Goal: Find specific page/section: Find specific page/section

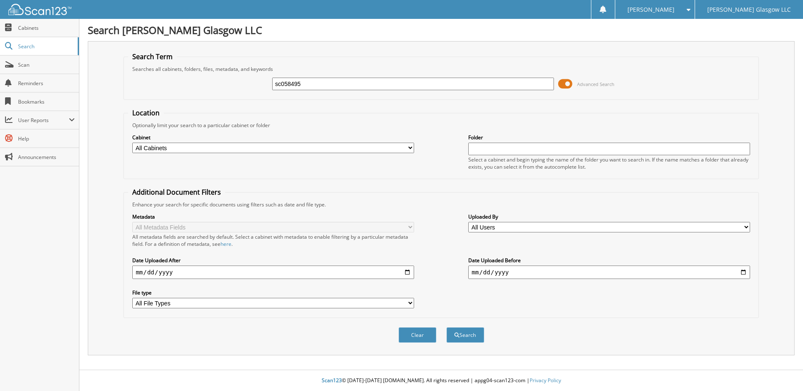
type input "sc058495"
click at [446, 328] on button "Search" at bounding box center [465, 336] width 38 height 16
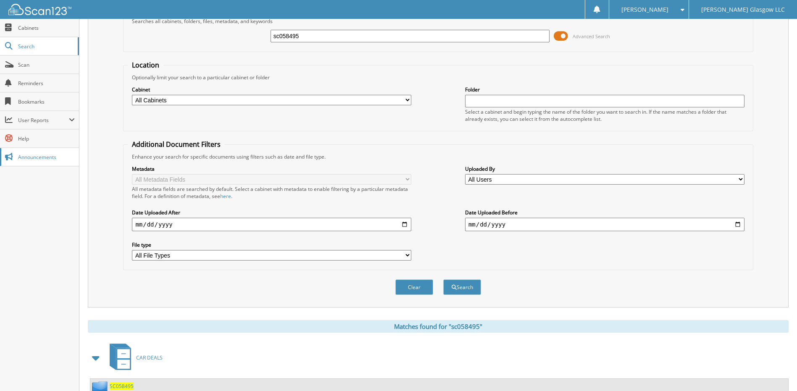
scroll to position [78, 0]
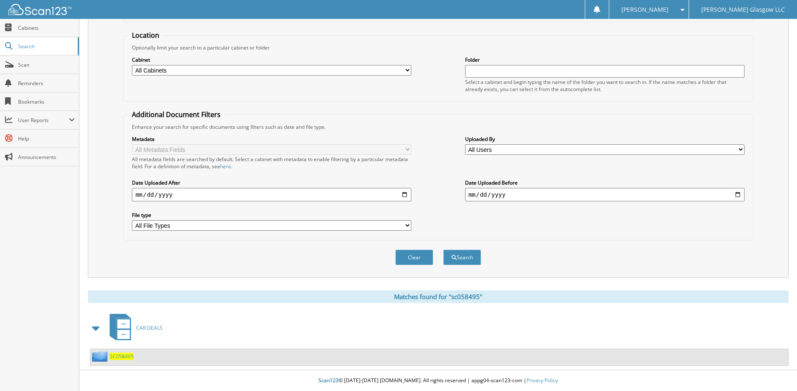
click at [124, 357] on span "SC058495" at bounding box center [122, 356] width 24 height 7
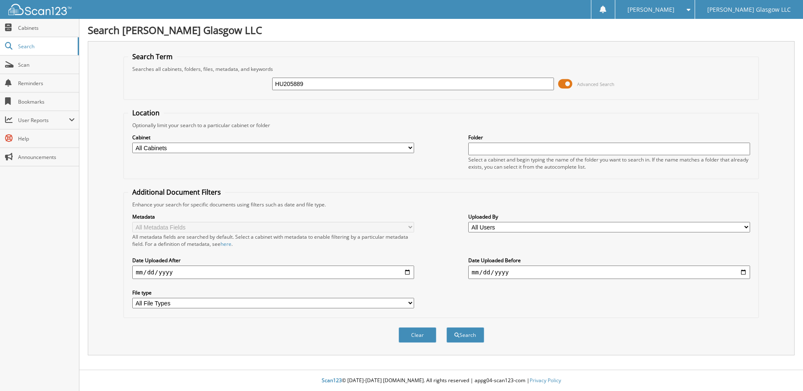
type input "HU205889"
click at [446, 328] on button "Search" at bounding box center [465, 336] width 38 height 16
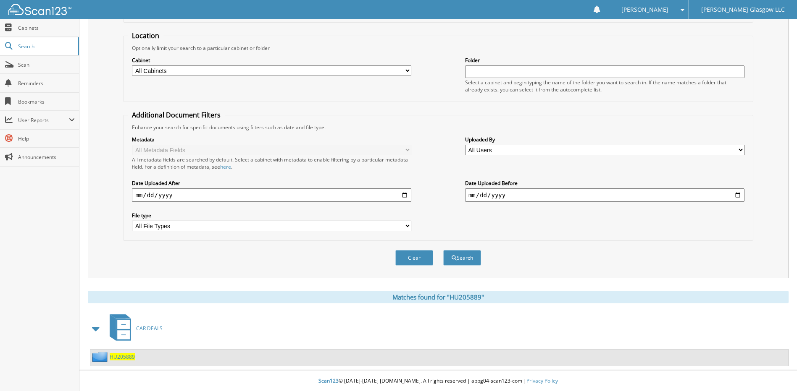
scroll to position [78, 0]
click at [127, 357] on span "HU205889" at bounding box center [122, 356] width 25 height 7
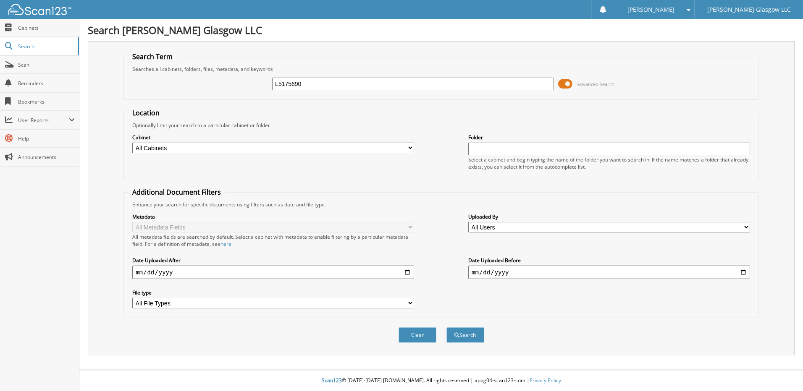
type input "L5175690"
click at [446, 328] on button "Search" at bounding box center [465, 336] width 38 height 16
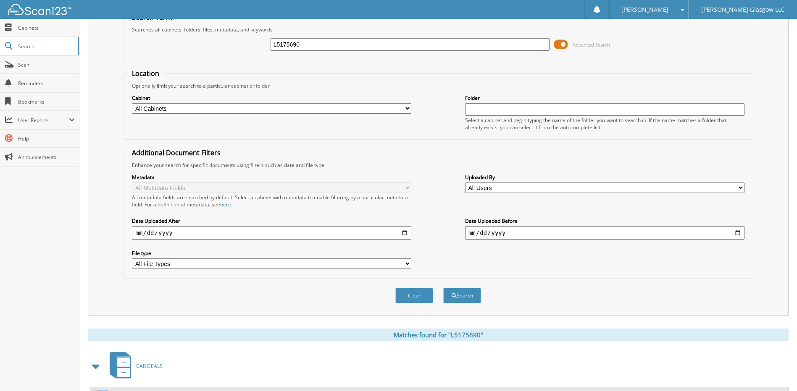
scroll to position [78, 0]
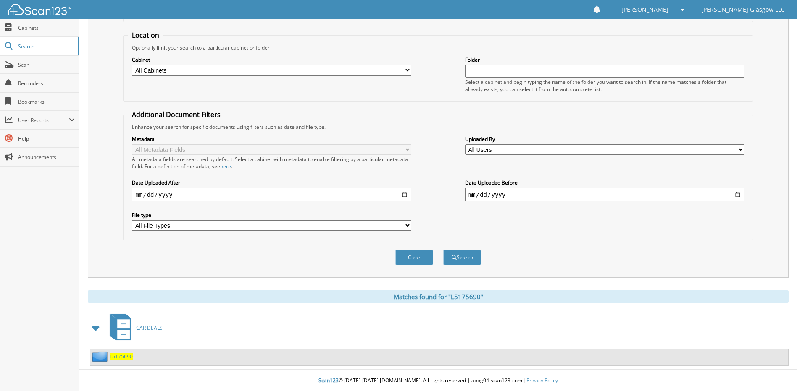
click at [121, 356] on span "L5175690" at bounding box center [121, 356] width 23 height 7
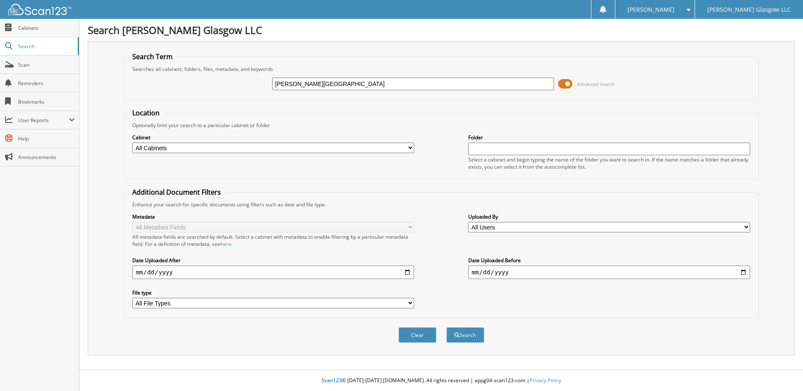
type input "PENNINGTON, BRENT"
click at [446, 328] on button "Search" at bounding box center [465, 336] width 38 height 16
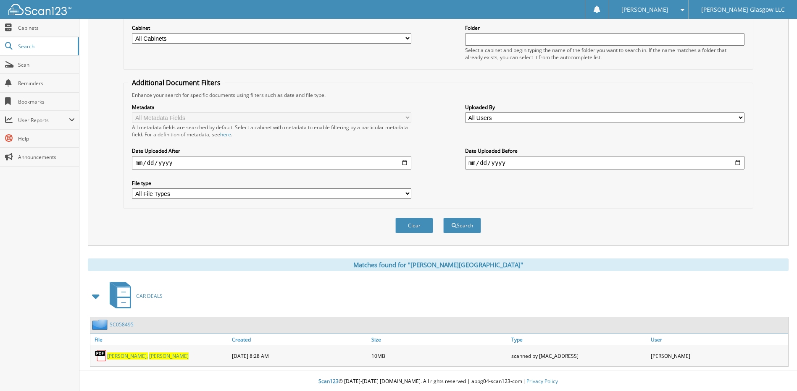
scroll to position [111, 0]
click at [149, 354] on span "[PERSON_NAME]" at bounding box center [168, 355] width 39 height 7
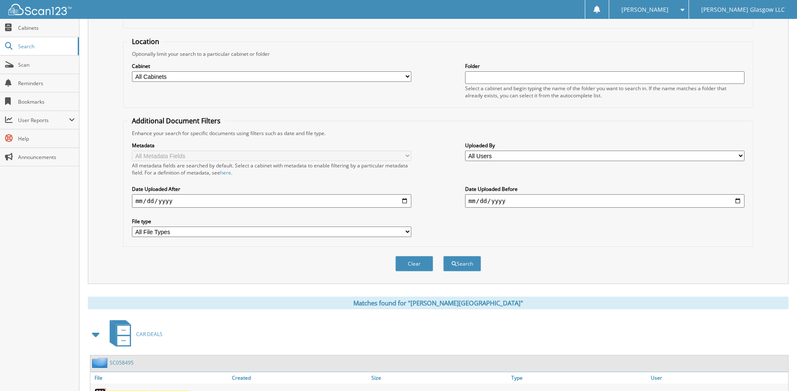
scroll to position [0, 0]
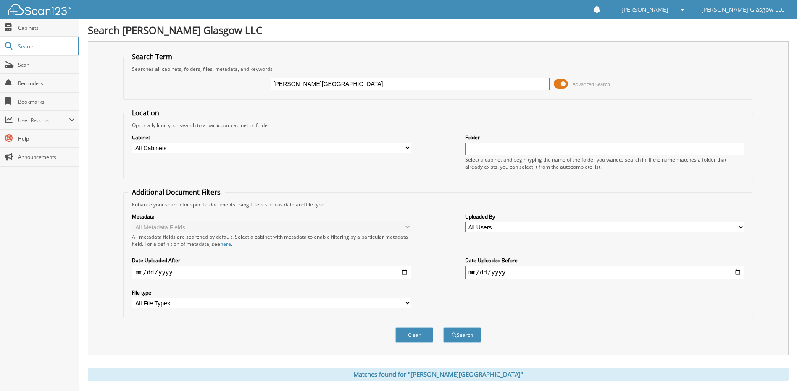
drag, startPoint x: 349, startPoint y: 84, endPoint x: 205, endPoint y: 84, distance: 144.1
click at [205, 84] on div "[PERSON_NAME][GEOGRAPHIC_DATA] Advanced Search" at bounding box center [438, 84] width 620 height 23
type input "[PERSON_NAME][GEOGRAPHIC_DATA]"
click at [443, 328] on button "Search" at bounding box center [462, 336] width 38 height 16
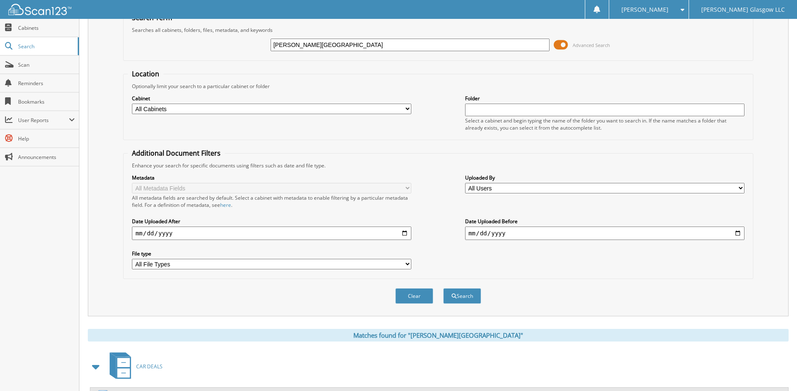
scroll to position [111, 0]
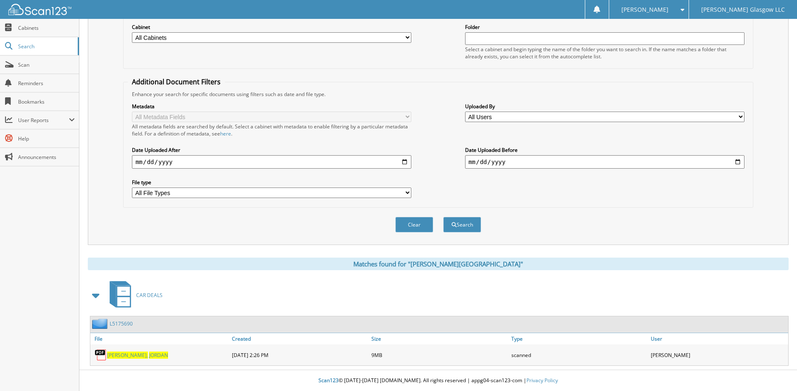
click at [129, 354] on span "[PERSON_NAME]," at bounding box center [127, 355] width 41 height 7
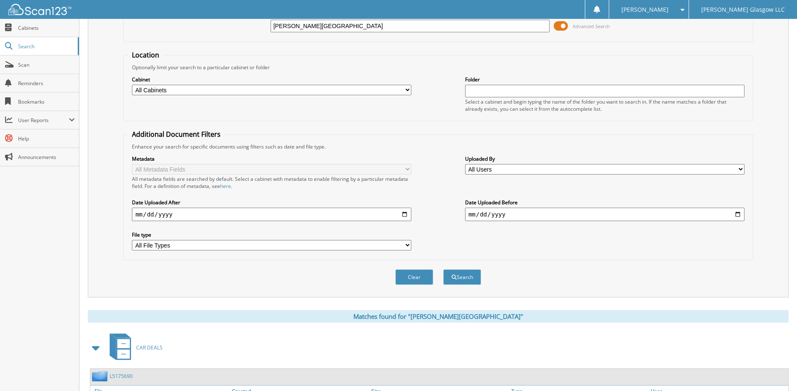
scroll to position [0, 0]
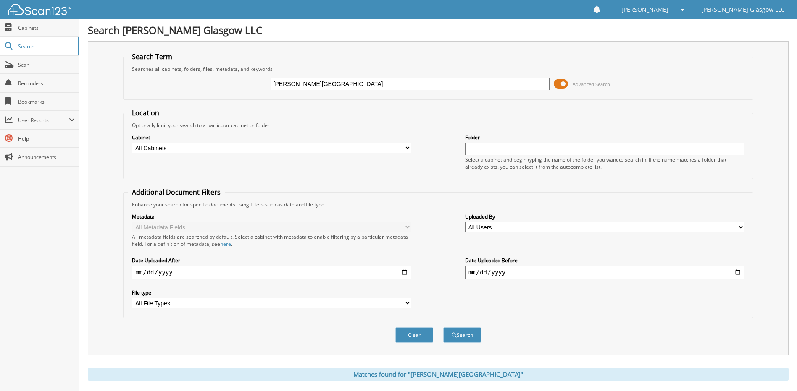
drag, startPoint x: 346, startPoint y: 83, endPoint x: 244, endPoint y: 79, distance: 101.7
click at [244, 79] on div "BARDWELL, JORDAN Advanced Search" at bounding box center [438, 84] width 620 height 23
type input "219831"
click at [443, 328] on button "Search" at bounding box center [462, 336] width 38 height 16
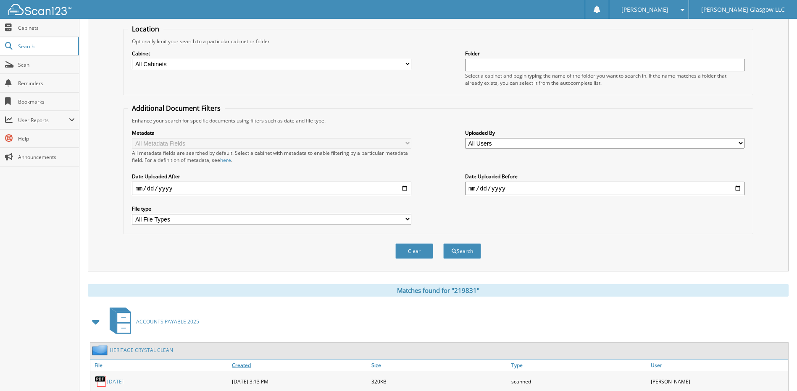
scroll to position [125, 0]
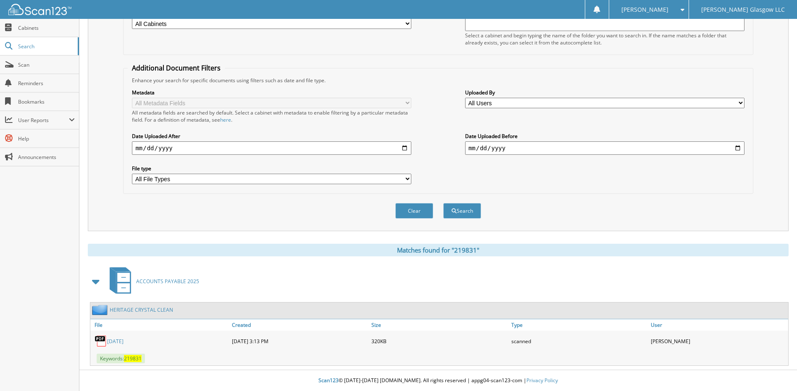
click at [118, 339] on link "JULY 2025" at bounding box center [115, 341] width 16 height 7
